Goal: Task Accomplishment & Management: Complete application form

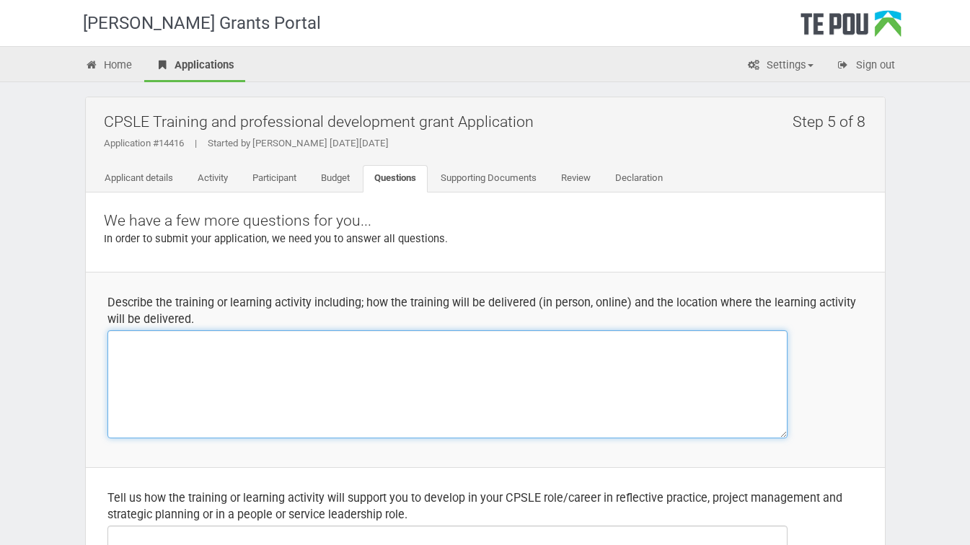
click at [171, 342] on textarea at bounding box center [447, 384] width 680 height 108
paste textarea "The Distance Learning offering of this paper is a combination of remote and in-…"
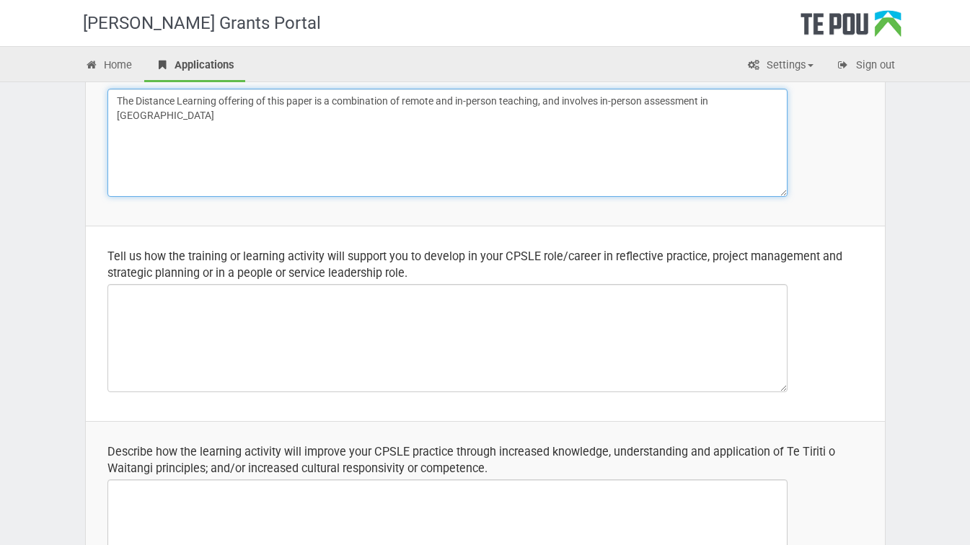
scroll to position [280, 0]
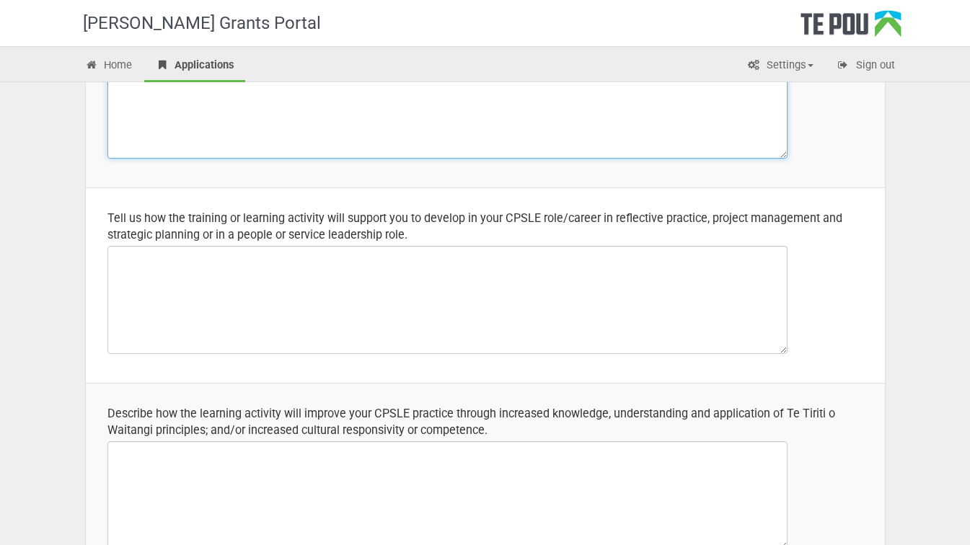
type textarea "The Distance Learning offering of this paper is a combination of remote and in-…"
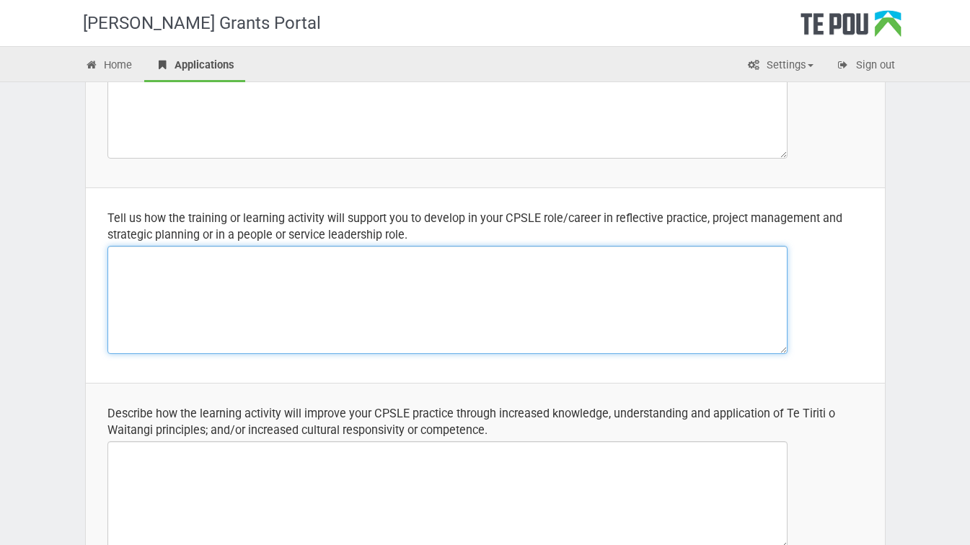
click at [153, 256] on textarea at bounding box center [447, 300] width 680 height 108
paste textarea "development of skills in comprehensive assessment and management planning for p…"
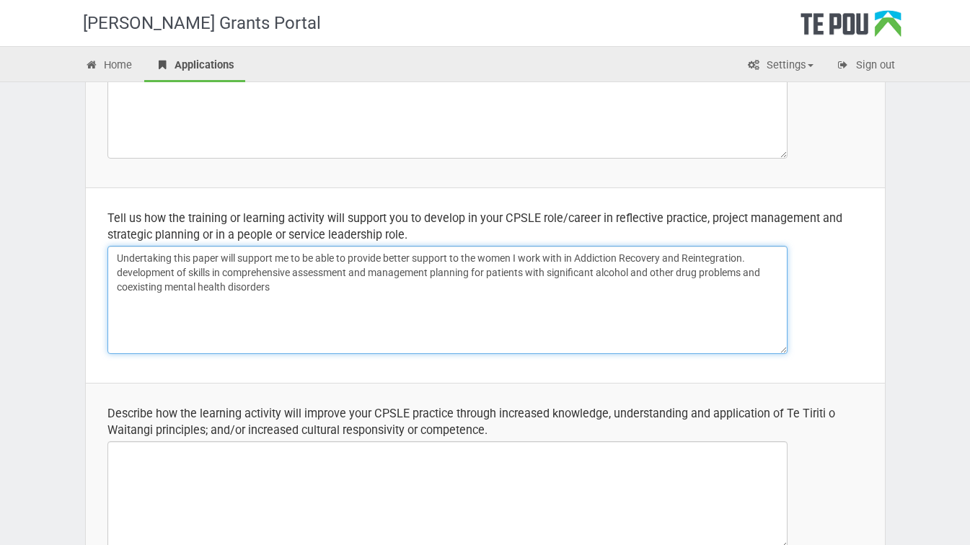
click at [115, 276] on textarea "Undertaking this paper will support me to be able to provide better support to …" at bounding box center [447, 300] width 680 height 108
click at [239, 276] on textarea "Undertaking this paper will support me to be able to provide better support to …" at bounding box center [447, 300] width 680 height 108
click at [438, 277] on textarea "Undertaking this paper will support me to be able to provide better support to …" at bounding box center [447, 300] width 680 height 108
click at [464, 273] on textarea "Undertaking this paper will support me to be able to provide better support to …" at bounding box center [447, 300] width 680 height 108
drag, startPoint x: 151, startPoint y: 290, endPoint x: 118, endPoint y: 289, distance: 33.9
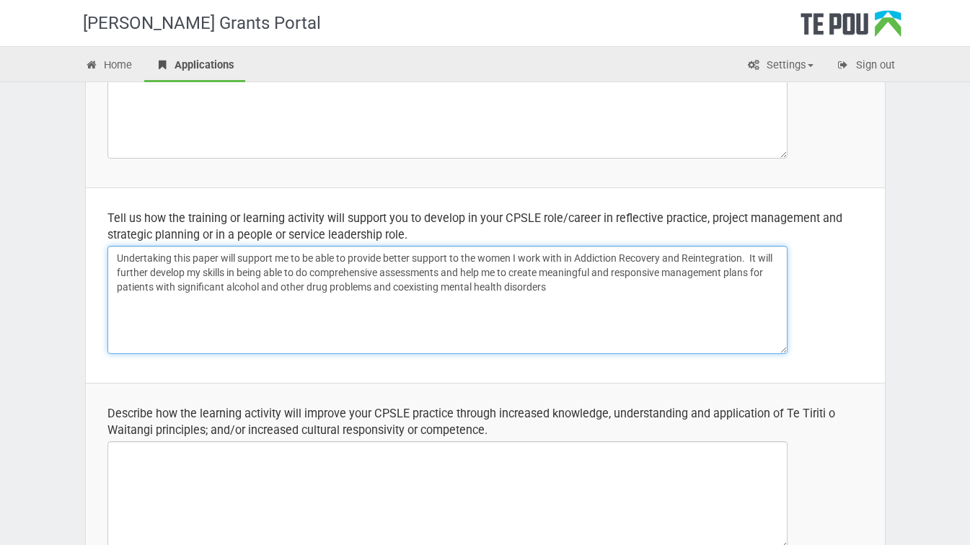
click at [118, 289] on textarea "Undertaking this paper will support me to be able to provide better support to …" at bounding box center [447, 300] width 680 height 108
click at [547, 293] on textarea "Undertaking this paper will support me to be able to provide better support to …" at bounding box center [447, 300] width 680 height 108
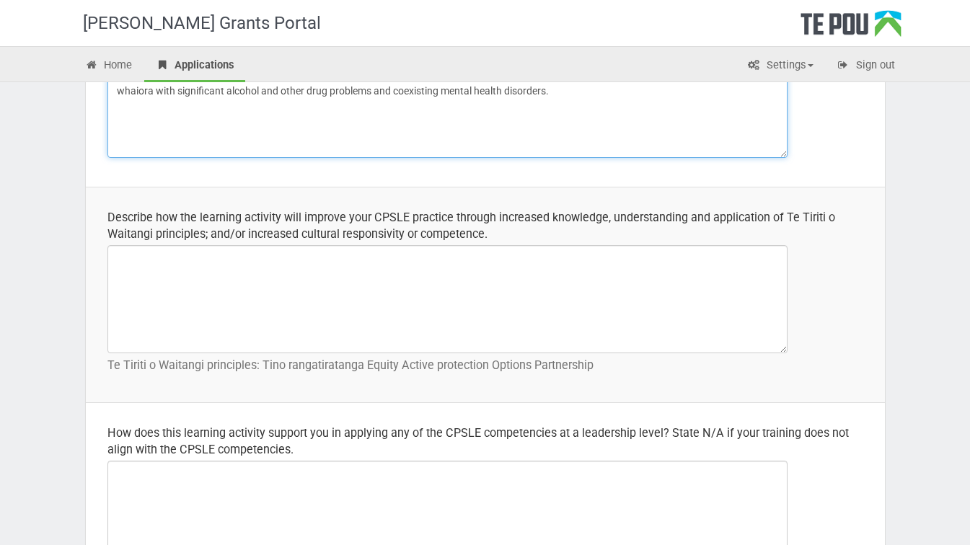
scroll to position [491, 0]
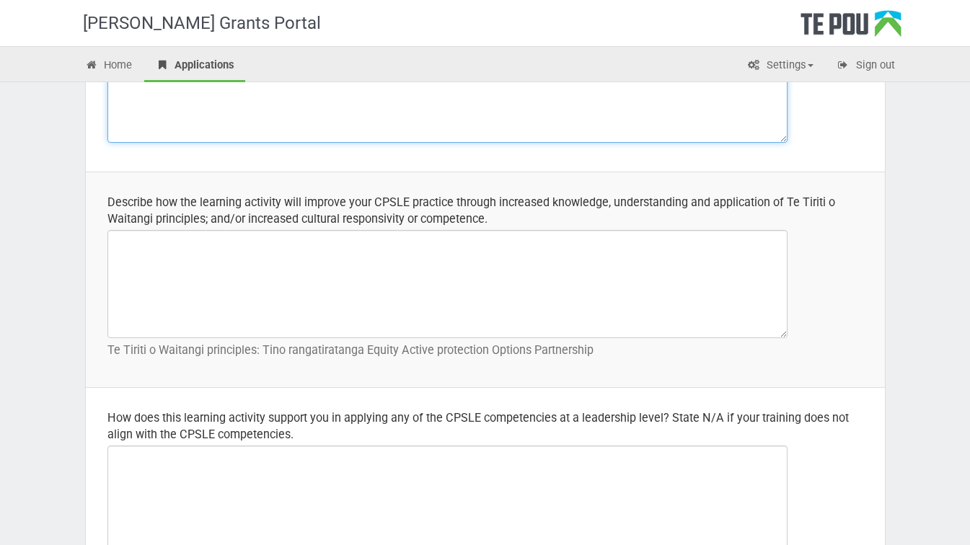
type textarea "Undertaking this paper will support me to be able to provide better support to …"
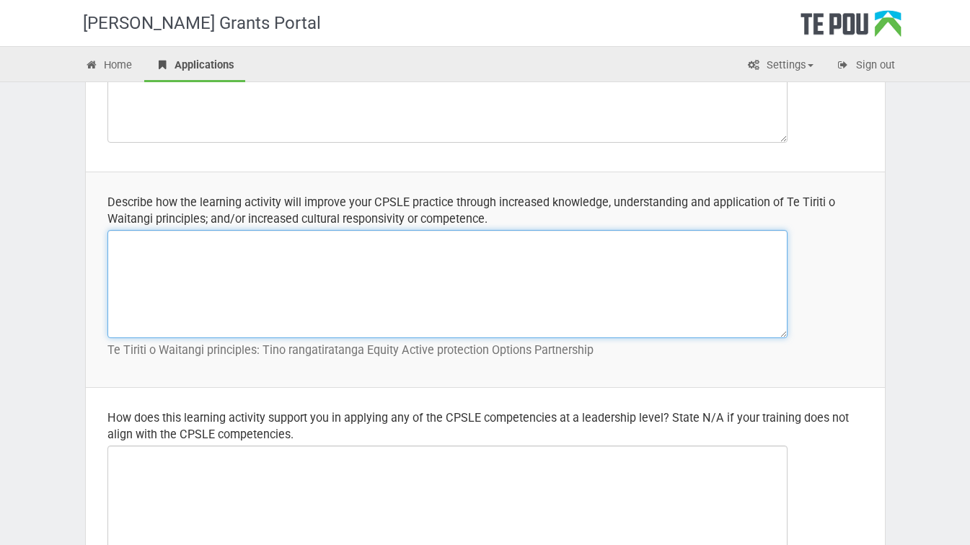
click at [165, 252] on textarea at bounding box center [447, 284] width 680 height 108
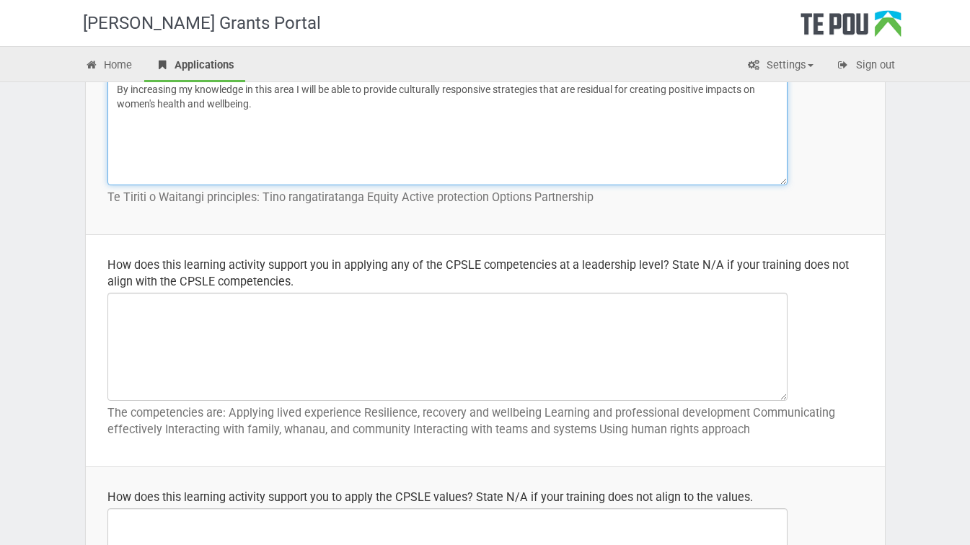
scroll to position [664, 0]
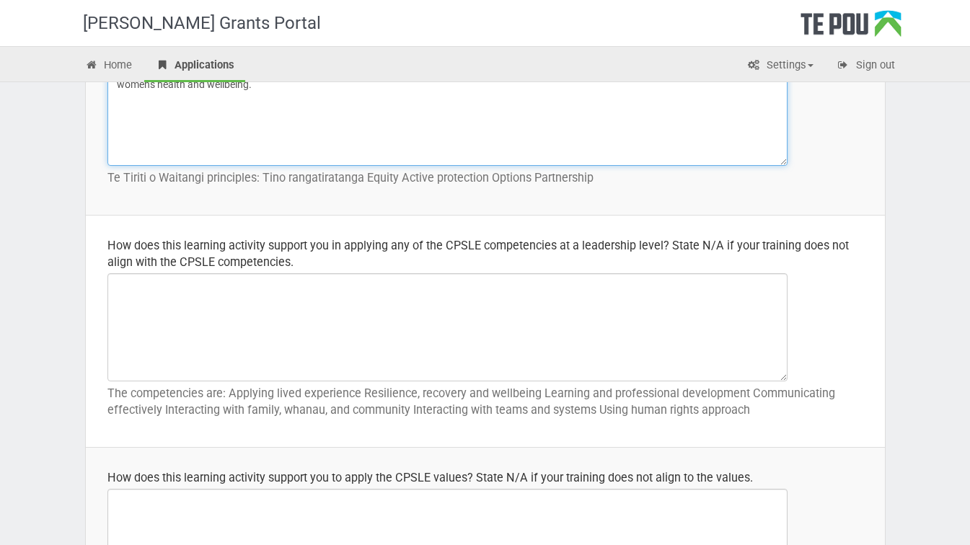
type textarea "By increasing my knowledge in this area I will be able to provide culturally re…"
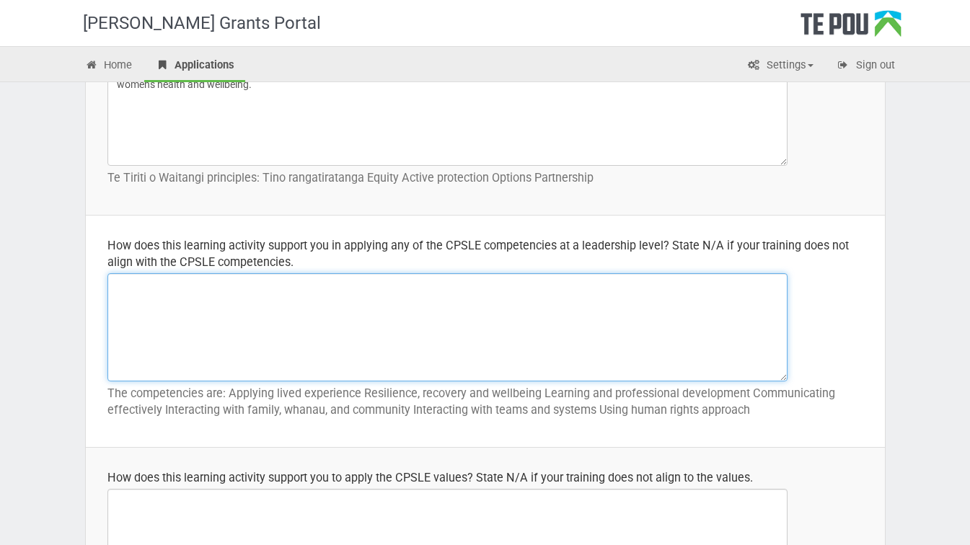
click at [154, 296] on textarea at bounding box center [447, 327] width 680 height 108
click at [354, 289] on textarea "I aspire to move in to a Clinical role once I have competed the" at bounding box center [447, 327] width 680 height 108
click at [404, 286] on textarea "I aspire to move in to a Clinical role once I have completed the" at bounding box center [447, 327] width 680 height 108
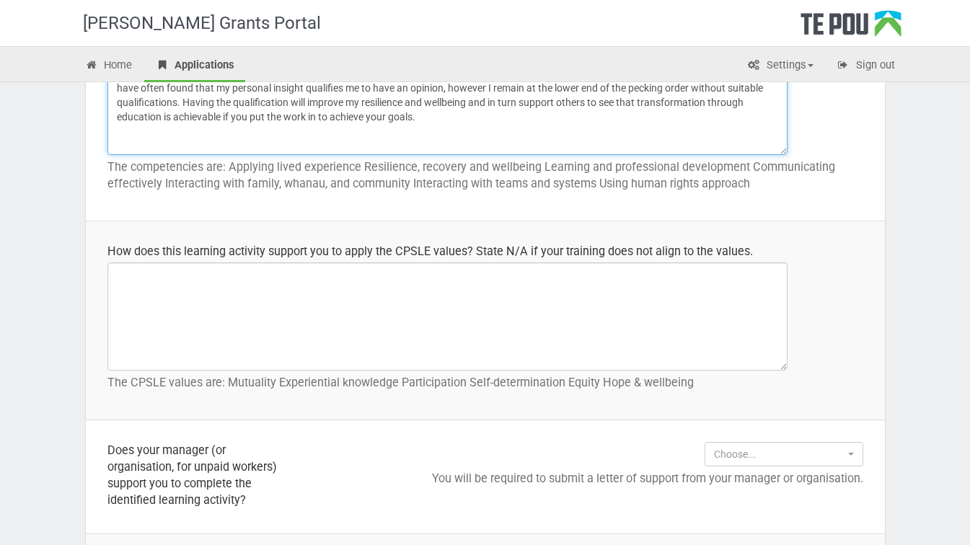
scroll to position [892, 0]
type textarea "I aspire to move in to a Clinical role once I have completed the courses requir…"
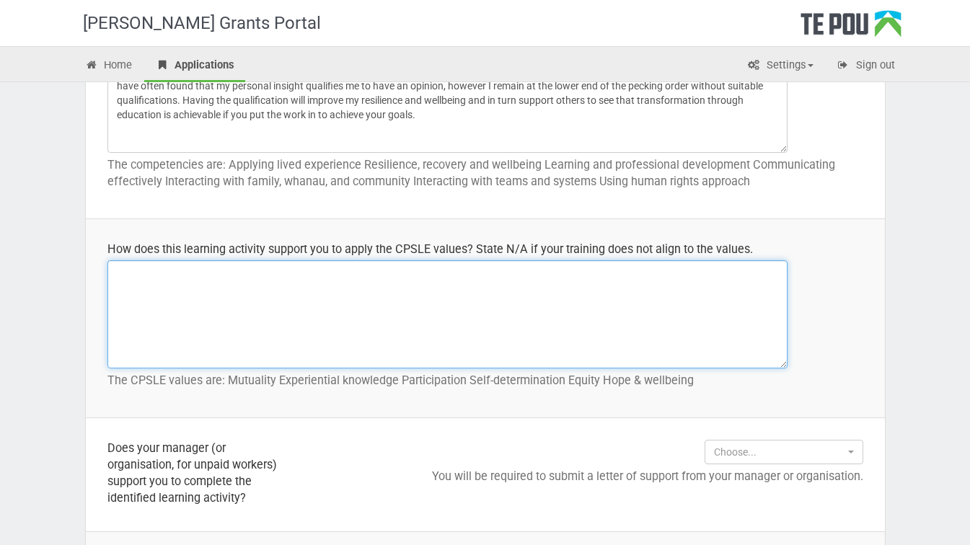
click at [142, 277] on textarea at bounding box center [447, 314] width 680 height 108
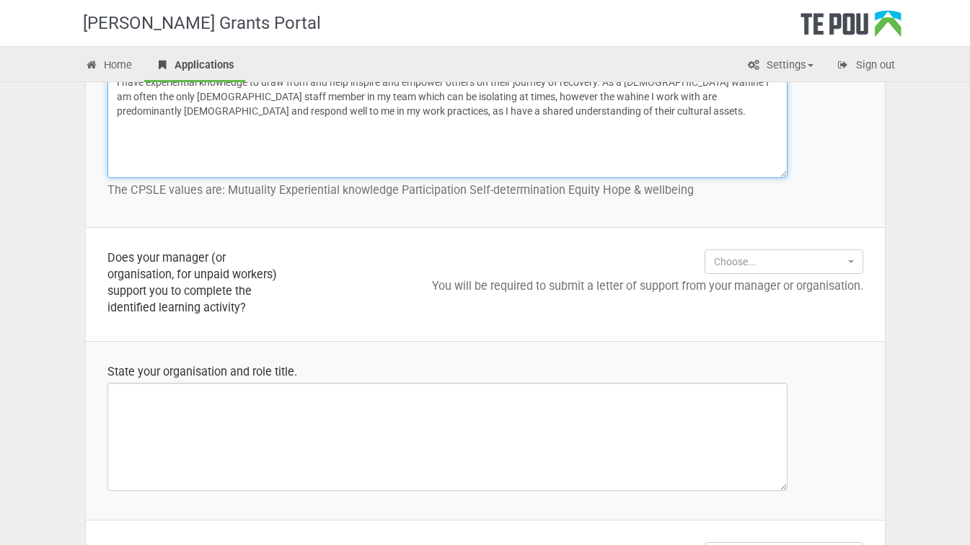
scroll to position [1096, 0]
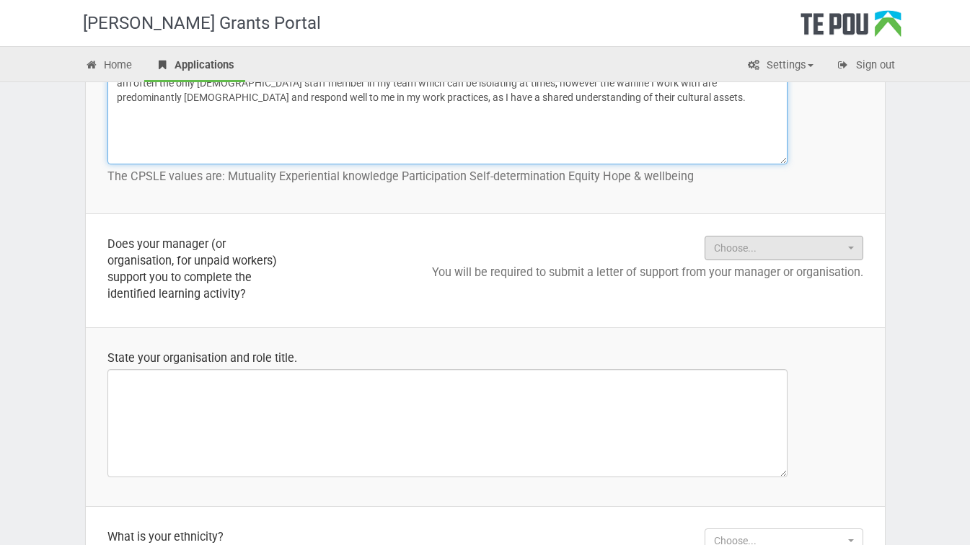
type textarea "I have experiential knowledge to draw from and help inspire and empower others …"
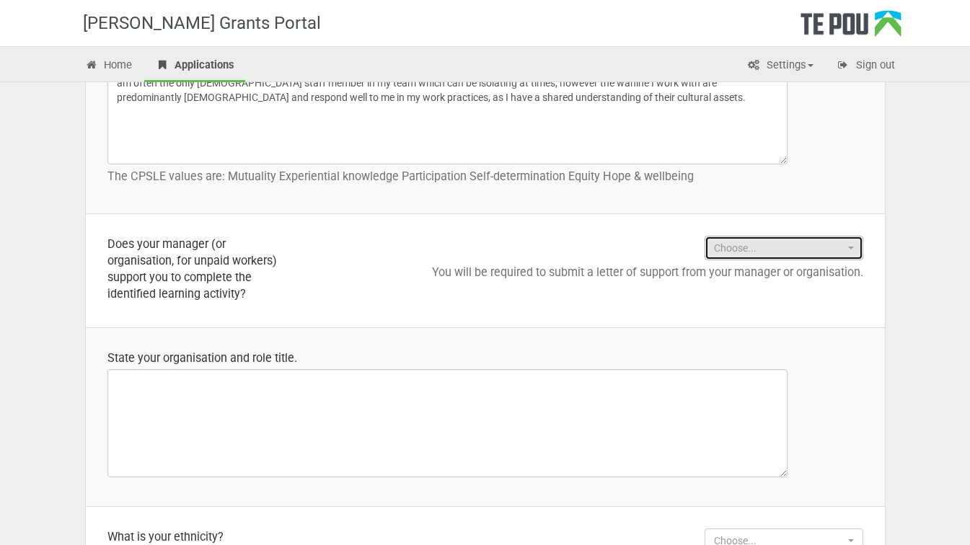
click at [855, 251] on button "Choose..." at bounding box center [784, 248] width 159 height 25
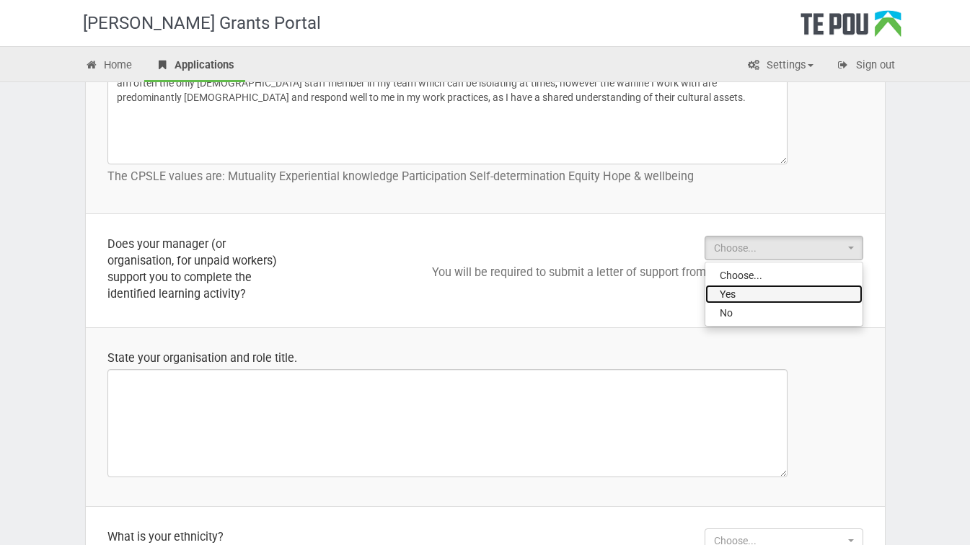
click at [791, 299] on link "Yes" at bounding box center [783, 294] width 157 height 19
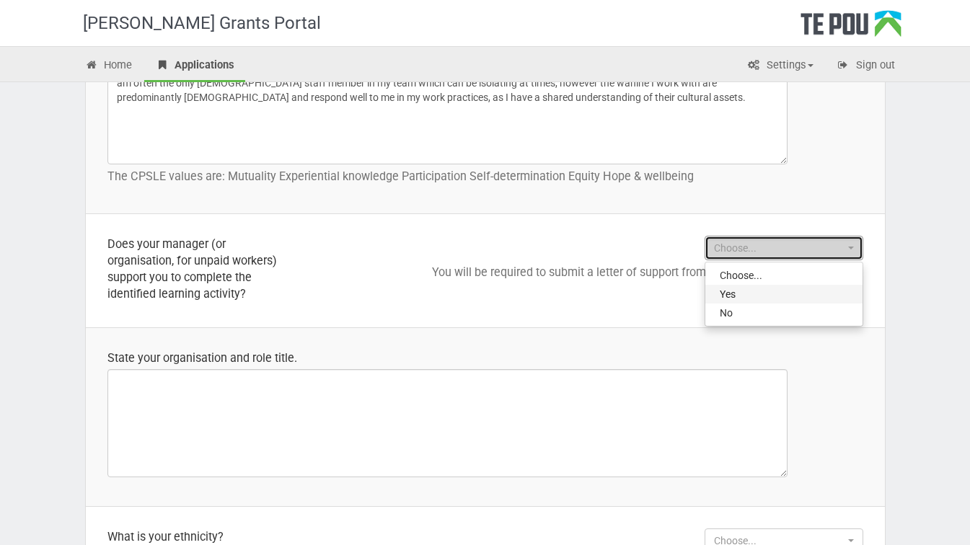
select select "Yes"
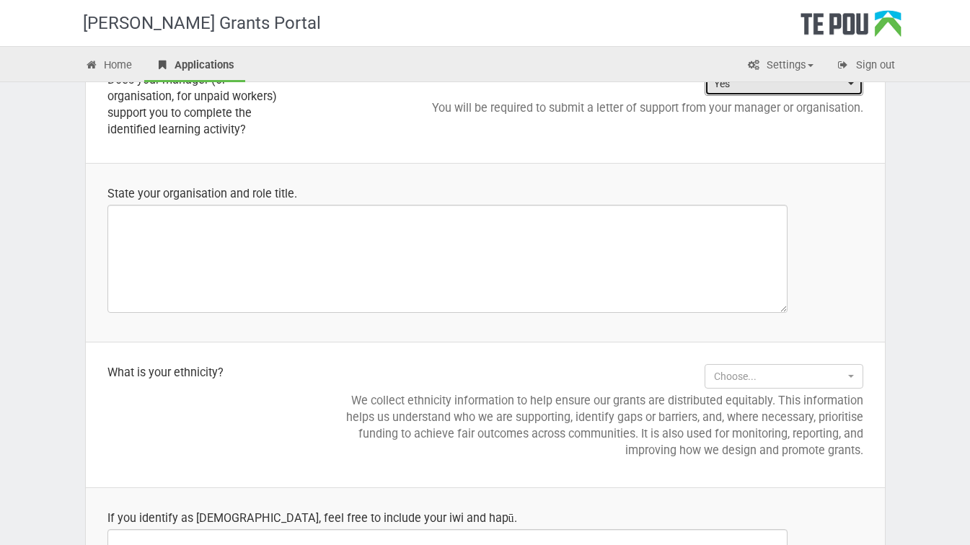
scroll to position [1276, 0]
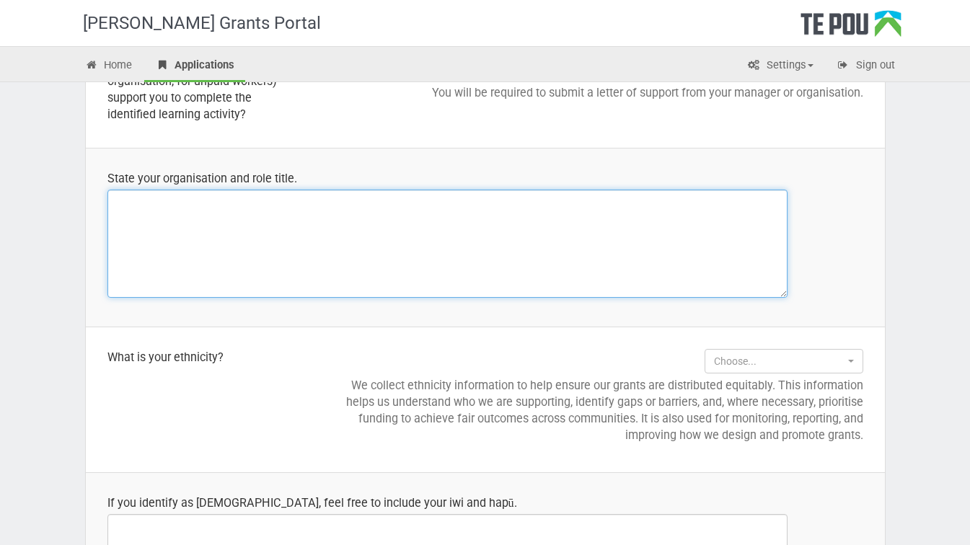
click at [177, 213] on textarea at bounding box center [447, 244] width 680 height 108
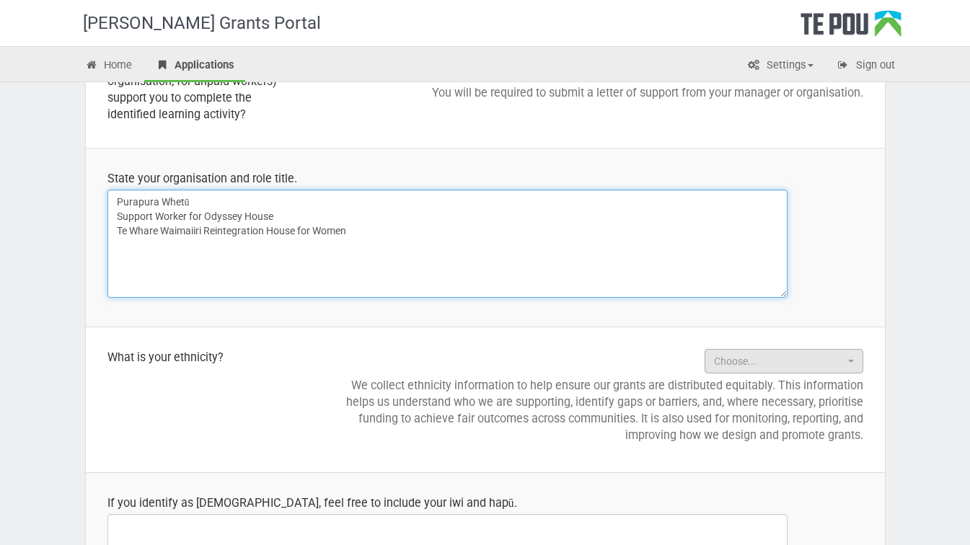
type textarea "Purapura Whetū Support Worker for Odyssey House Te Whare Waimaiiri Reintegratio…"
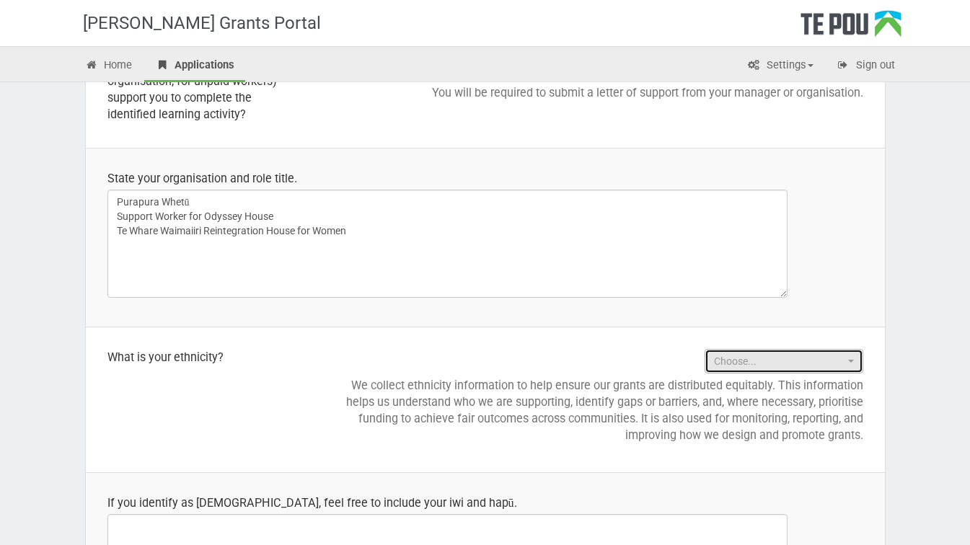
click at [853, 358] on button "Choose..." at bounding box center [784, 361] width 159 height 25
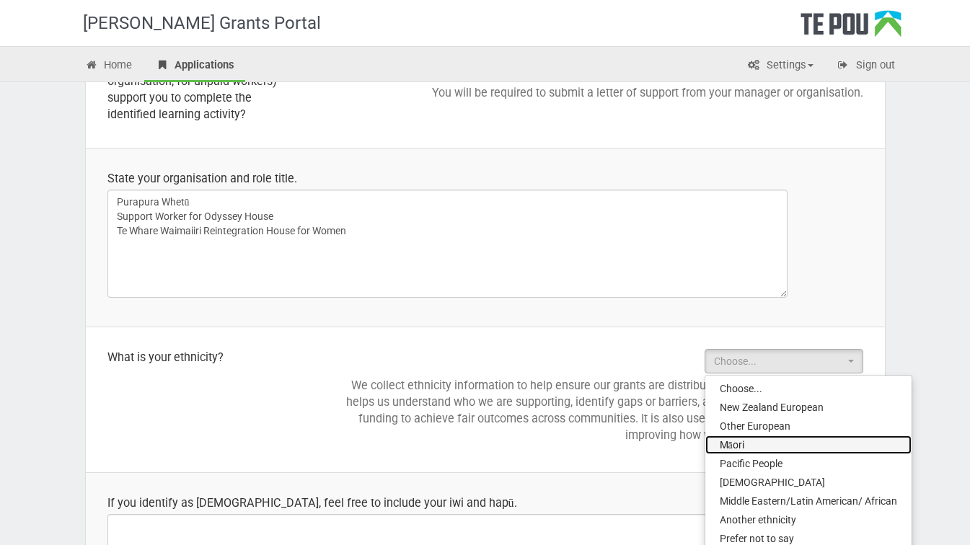
click at [751, 444] on link "Māori" at bounding box center [808, 445] width 206 height 19
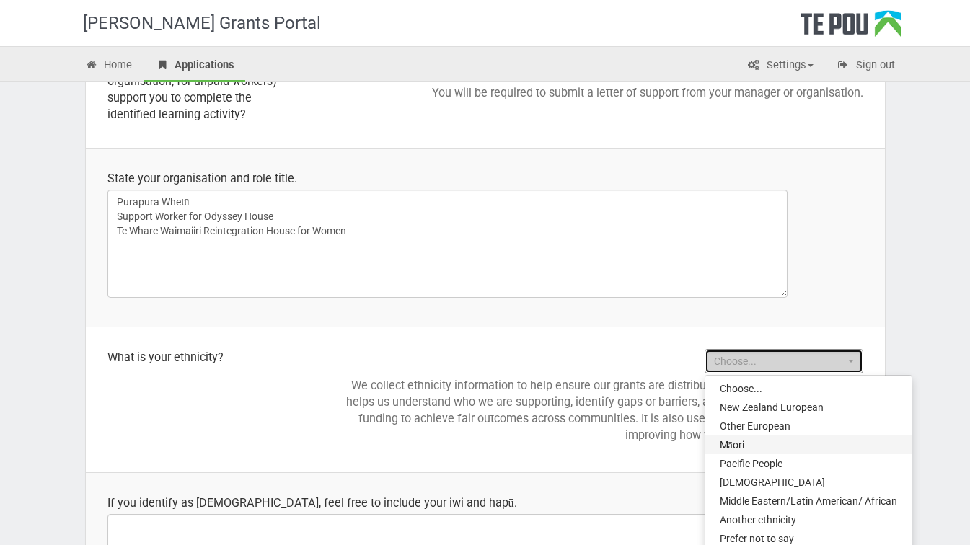
select select "Māori"
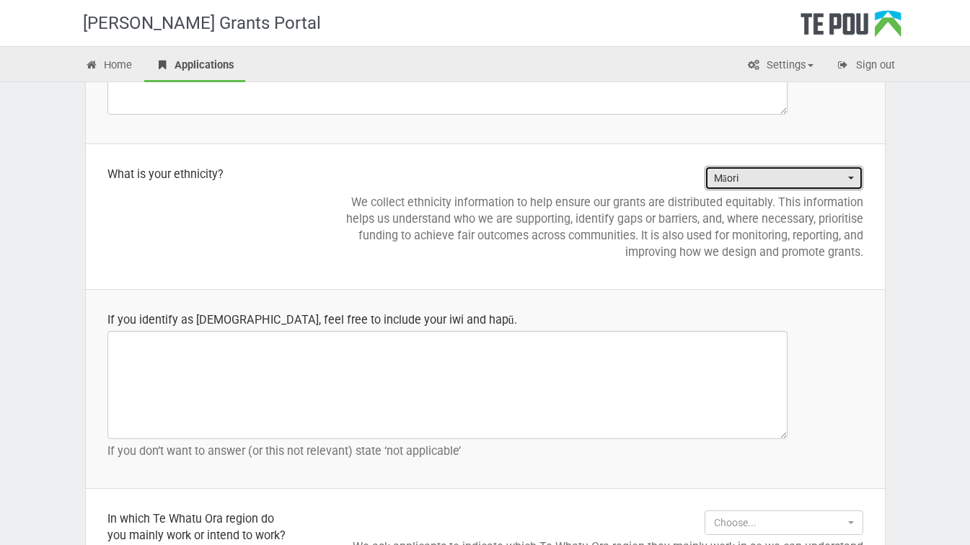
scroll to position [1499, 0]
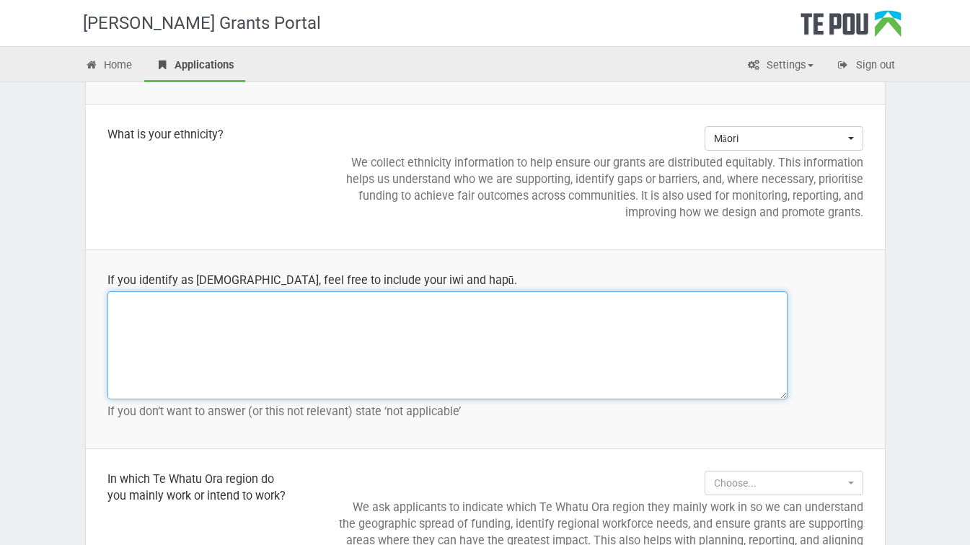
click at [146, 321] on textarea at bounding box center [447, 345] width 680 height 108
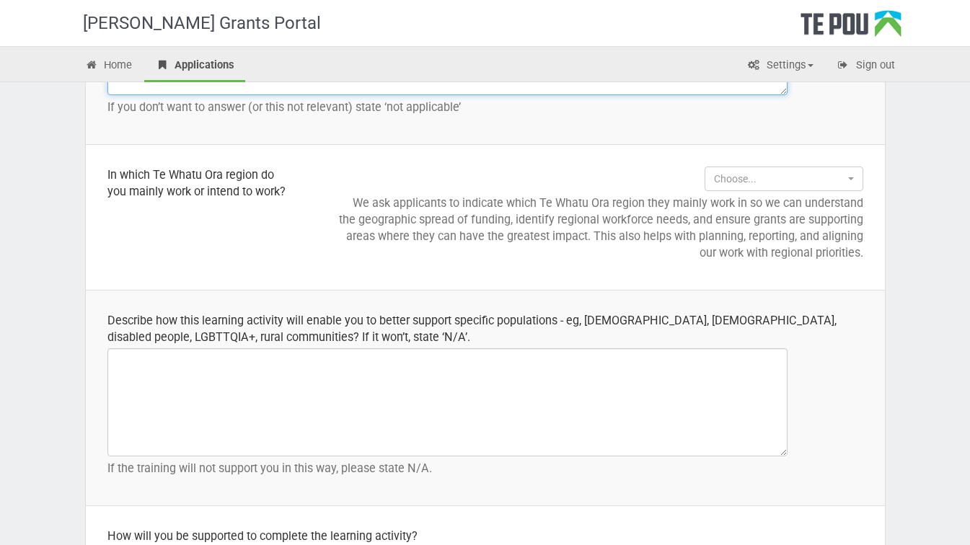
scroll to position [1854, 0]
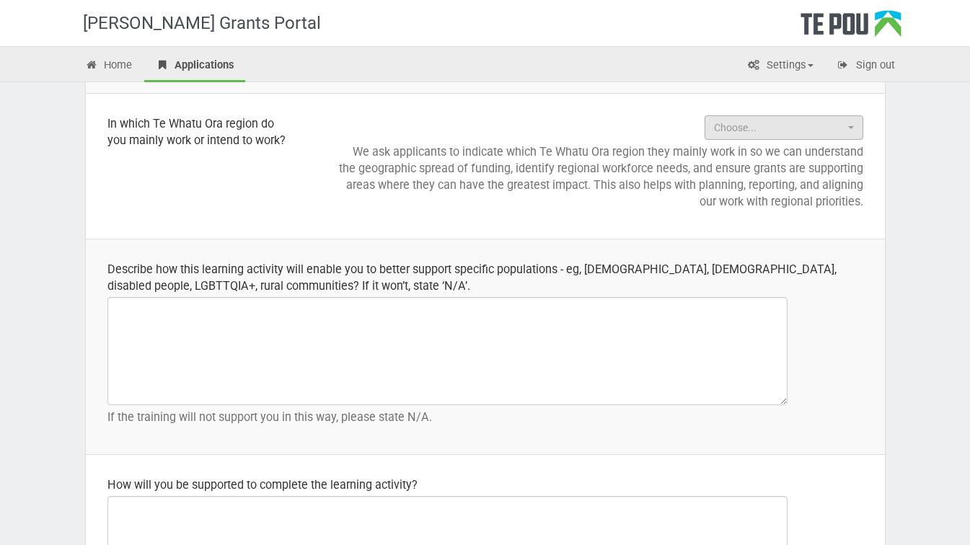
type textarea "Ngati Porou Te Whānau a Ruataupare me Te Aotāwarirangi"
click at [850, 132] on button "Choose..." at bounding box center [784, 127] width 159 height 25
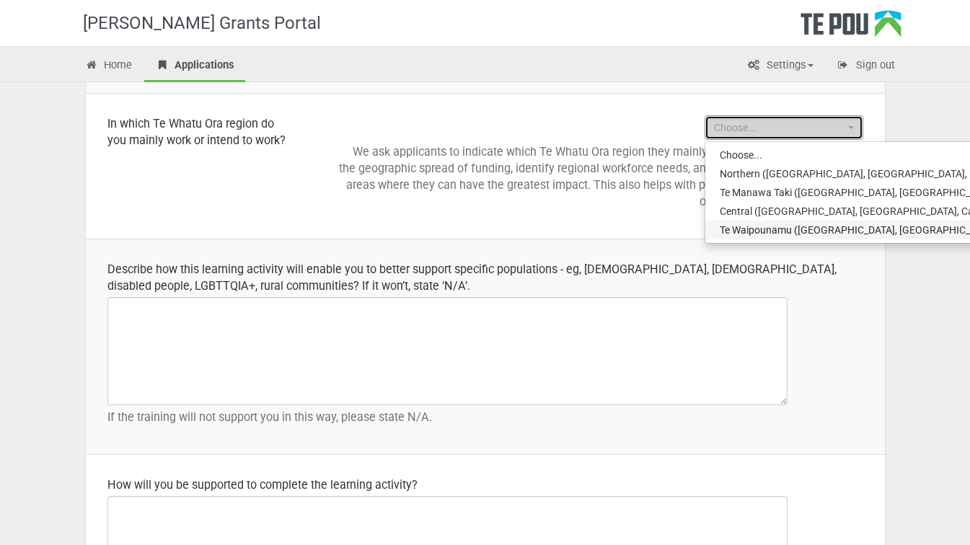
select select "Te Waipounamu ([GEOGRAPHIC_DATA], [GEOGRAPHIC_DATA], [PERSON_NAME][GEOGRAPHIC_D…"
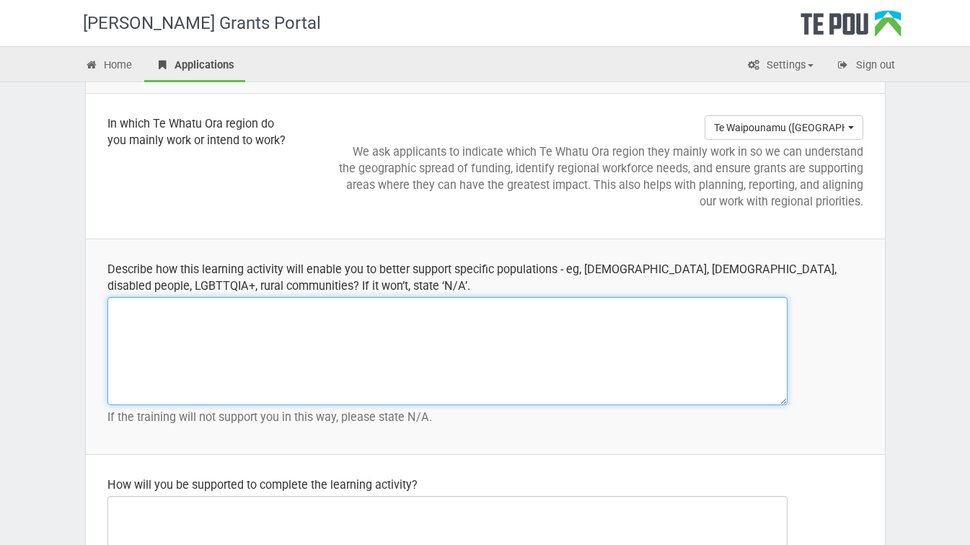
click at [167, 314] on textarea at bounding box center [447, 351] width 680 height 108
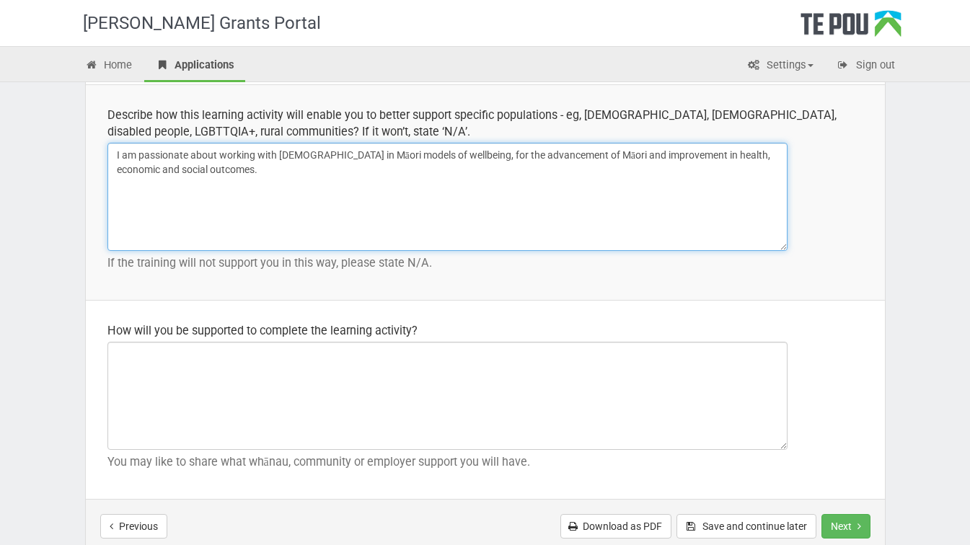
scroll to position [2030, 0]
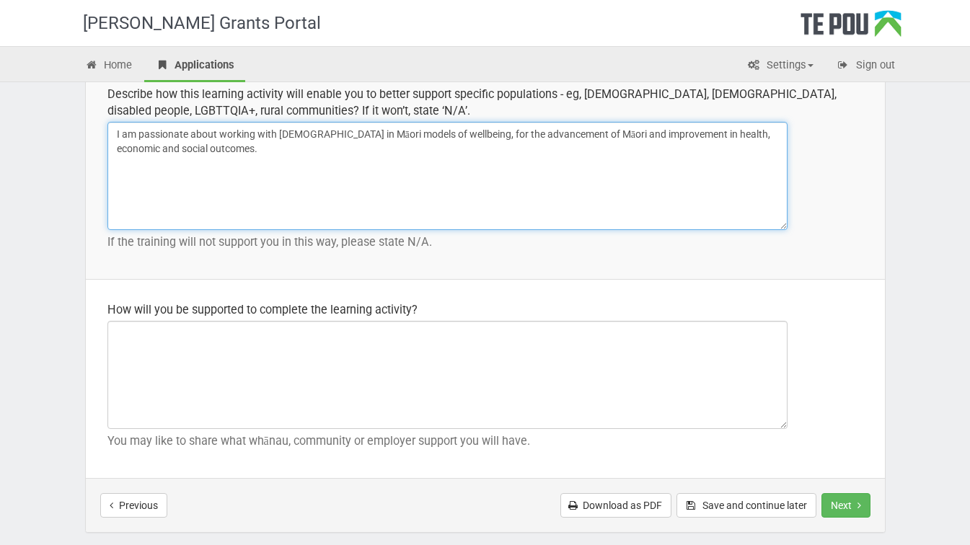
type textarea "I am passionate about working with [DEMOGRAPHIC_DATA] in Māori models of wellbe…"
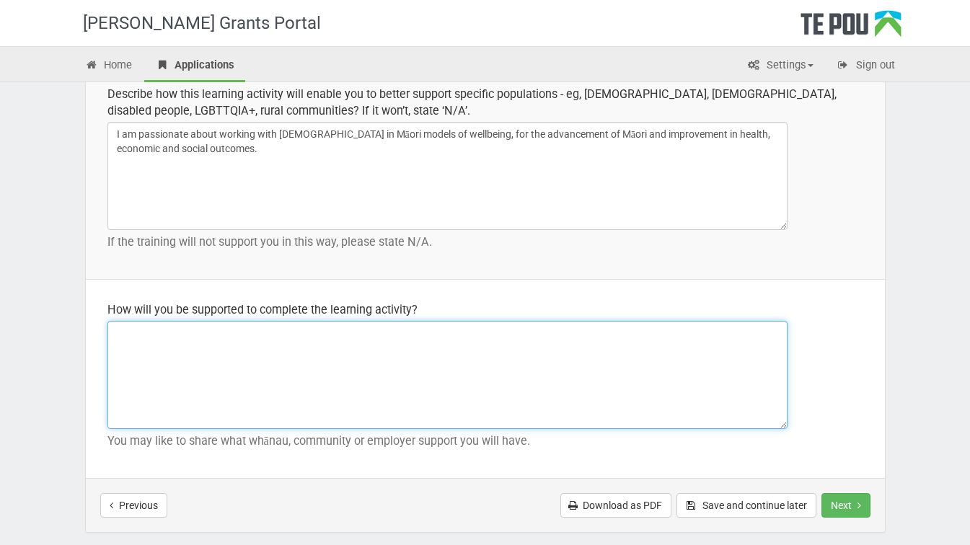
click at [133, 337] on textarea at bounding box center [447, 375] width 680 height 108
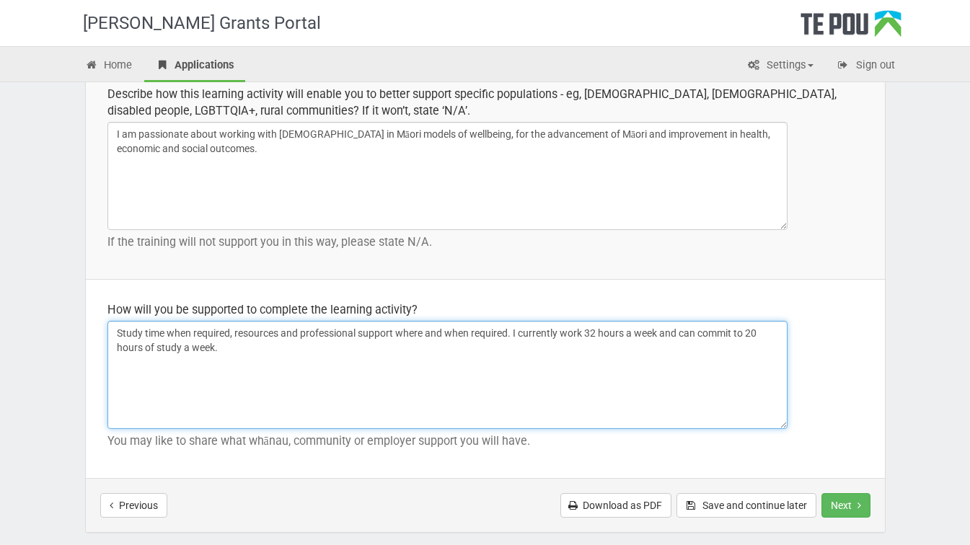
type textarea "Study time when required, resources and professional support where and when req…"
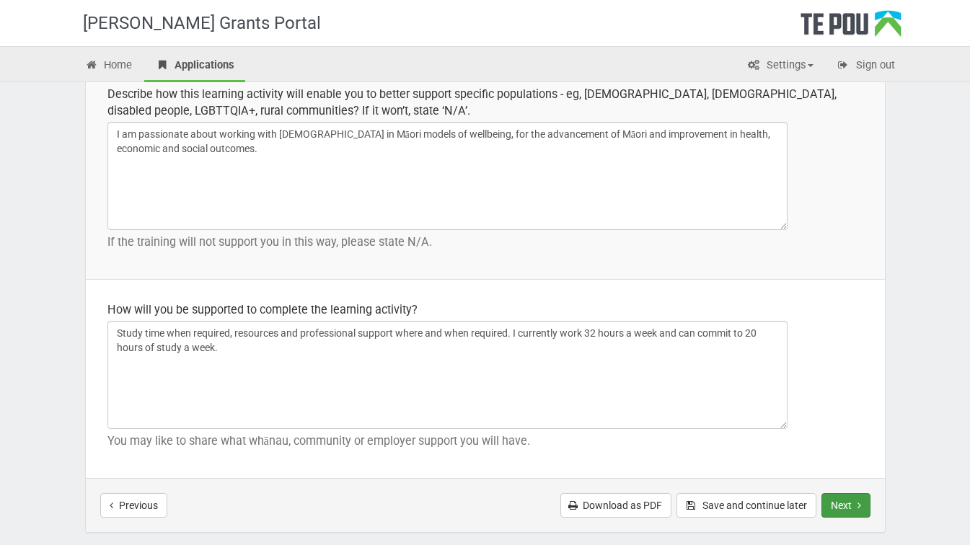
click at [850, 510] on button "Next" at bounding box center [846, 505] width 49 height 25
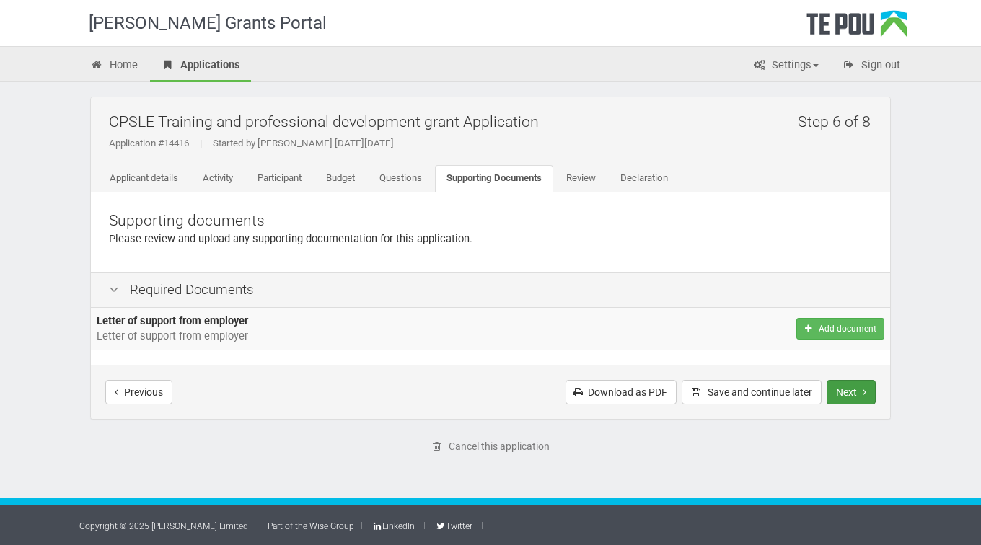
click at [853, 393] on button "Next" at bounding box center [851, 392] width 49 height 25
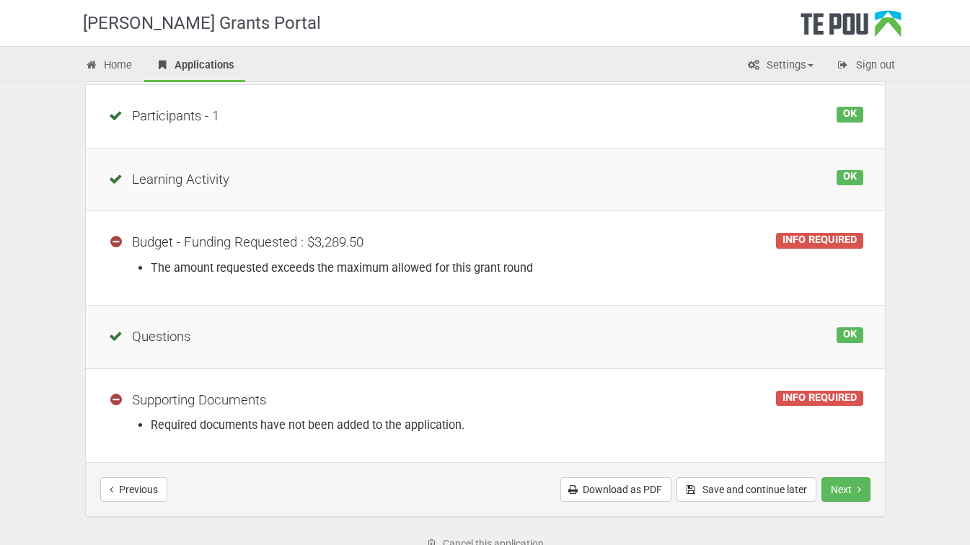
scroll to position [270, 0]
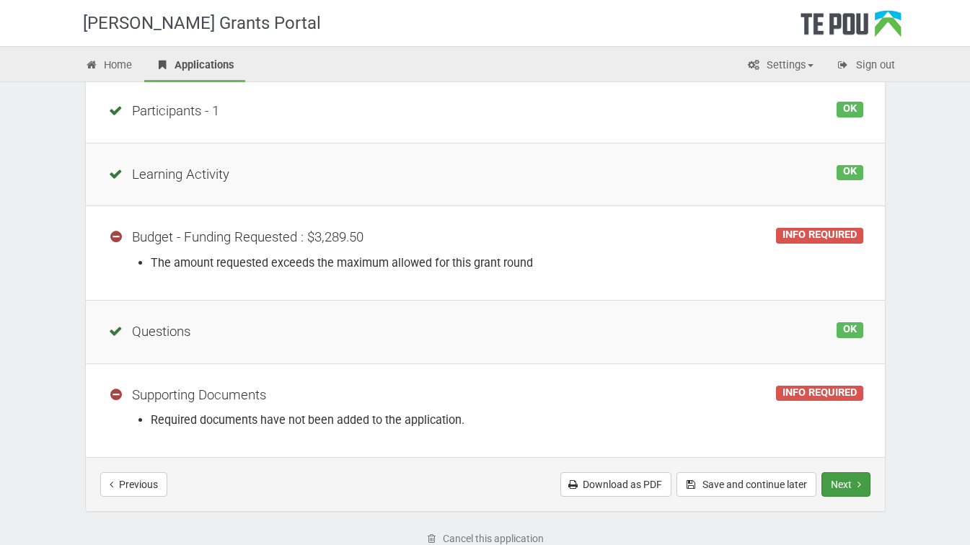
click at [847, 487] on button "Next" at bounding box center [846, 484] width 49 height 25
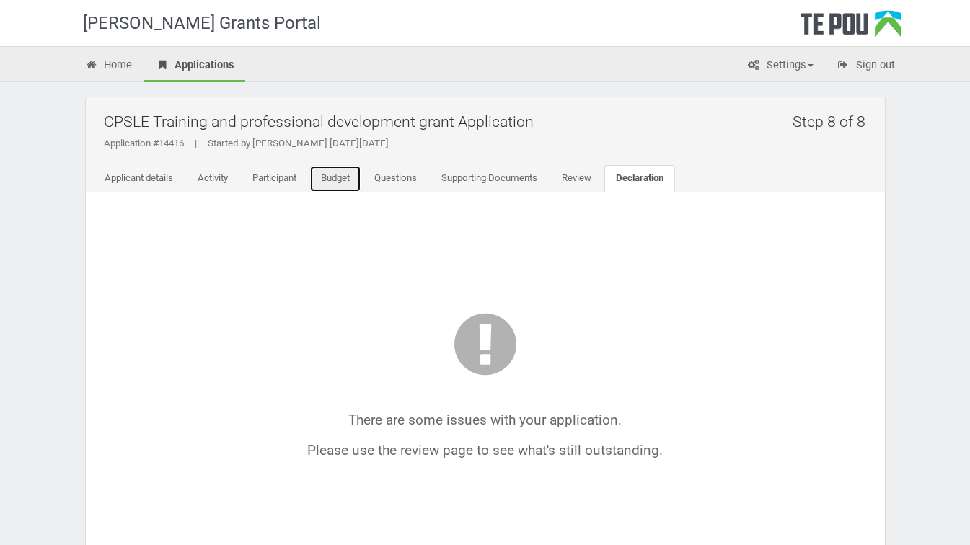
click at [338, 180] on link "Budget" at bounding box center [335, 178] width 52 height 27
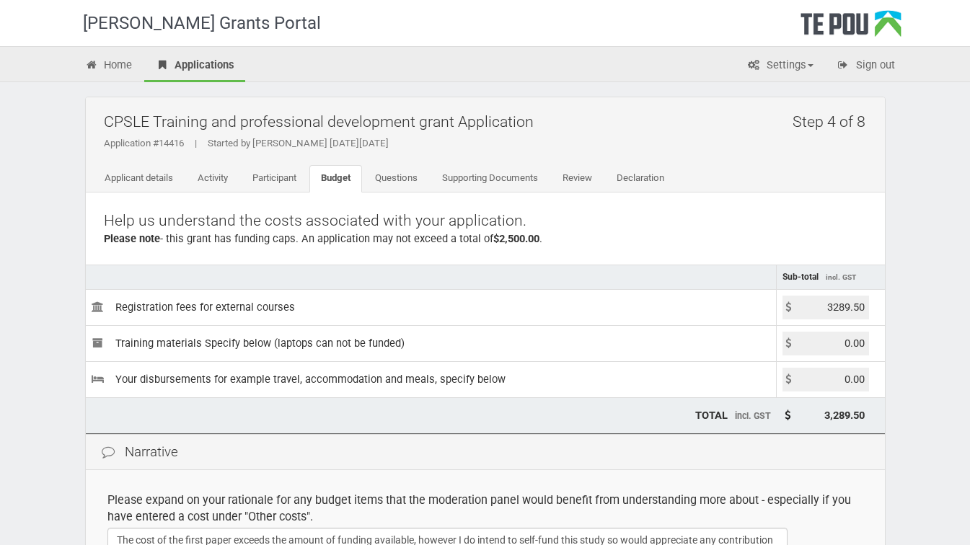
click at [831, 308] on input "3289.50" at bounding box center [826, 308] width 87 height 24
type input "2500.00"
type input "2,500.00"
click at [867, 340] on input "0.00" at bounding box center [826, 344] width 87 height 24
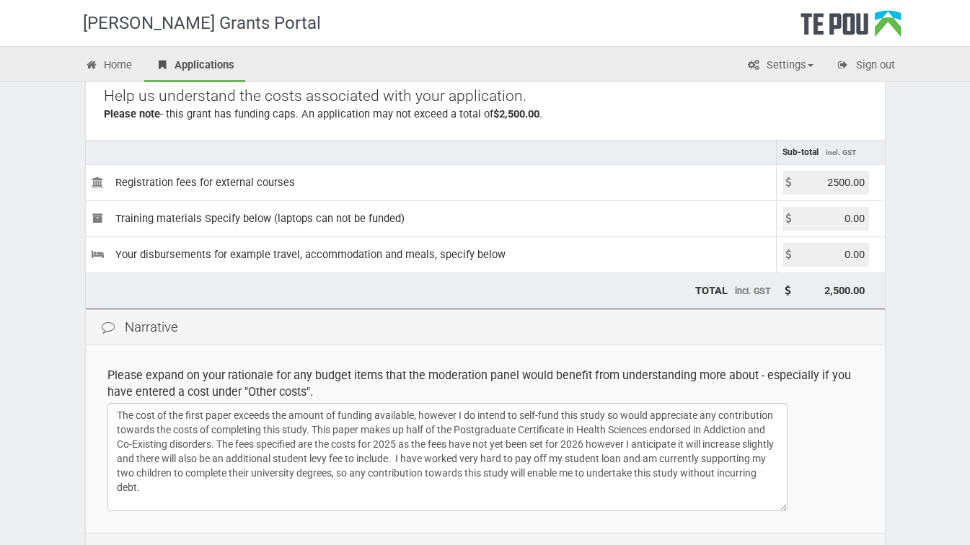
scroll to position [130, 0]
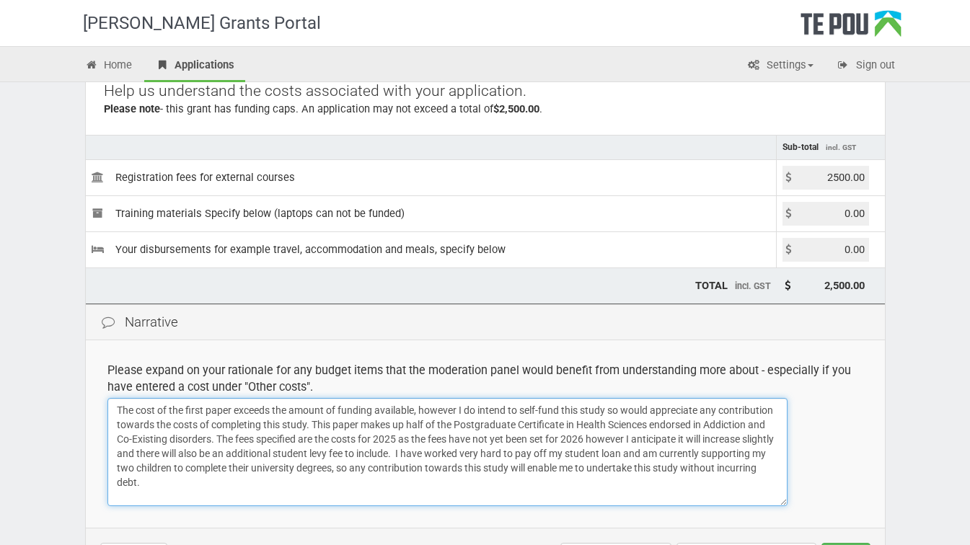
click at [415, 413] on textarea "The cost of the first paper exceeds the amount of funding available, however I …" at bounding box center [447, 452] width 680 height 108
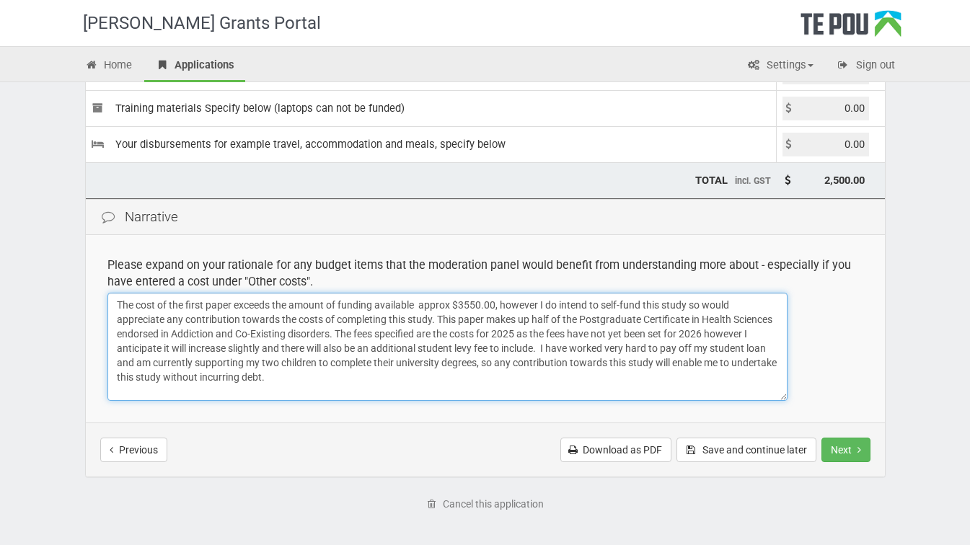
scroll to position [247, 0]
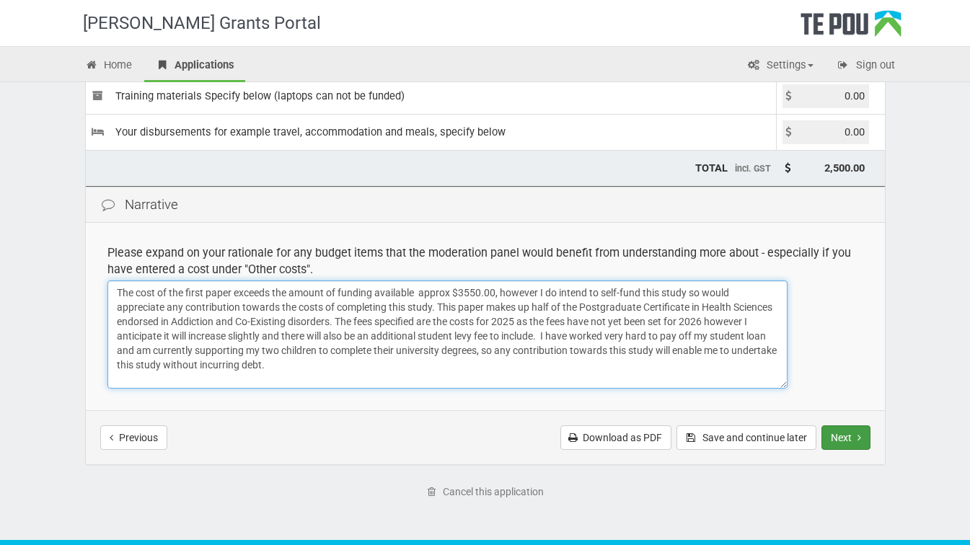
type textarea "The cost of the first paper exceeds the amount of funding available approx $355…"
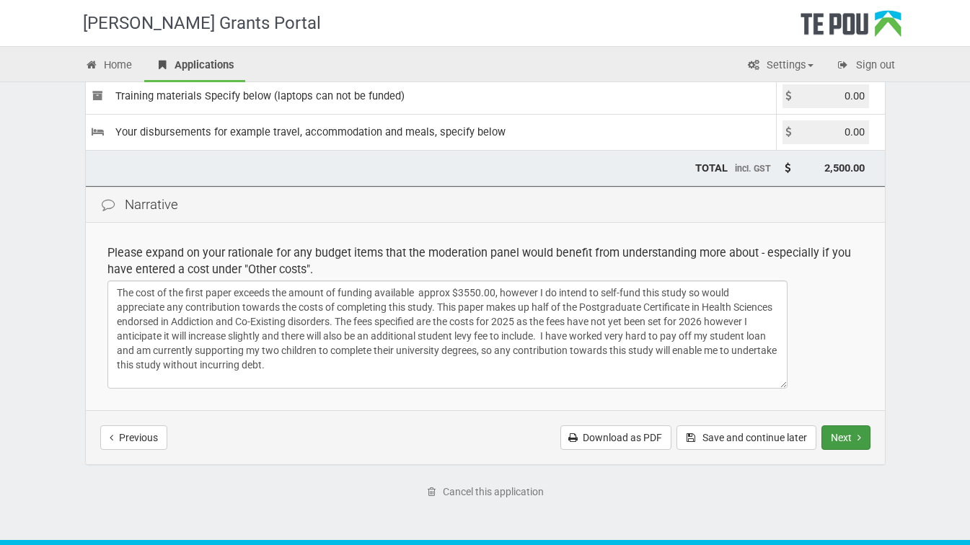
click at [843, 442] on button "Next" at bounding box center [846, 438] width 49 height 25
